Goal: Information Seeking & Learning: Learn about a topic

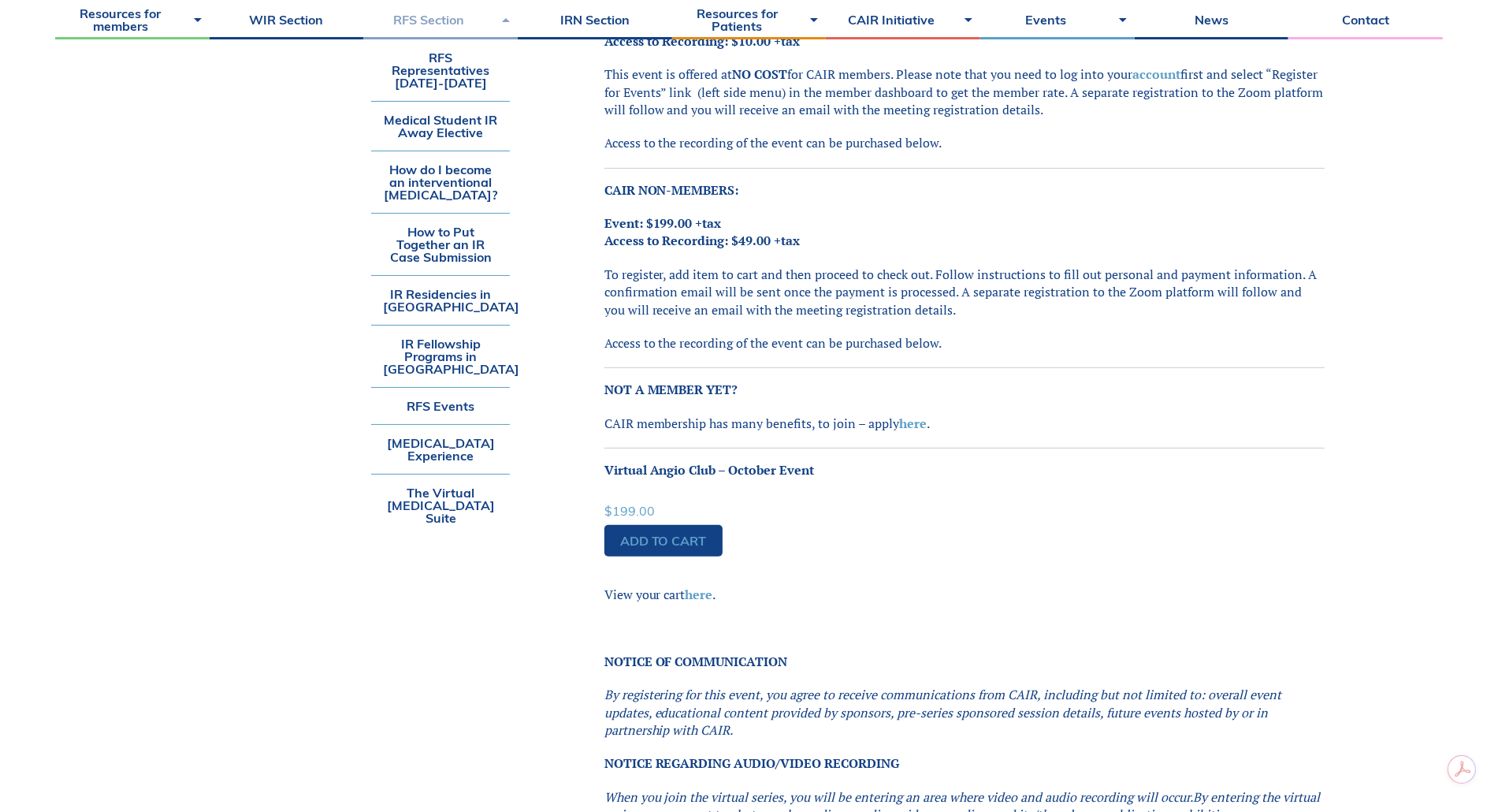
scroll to position [597, 0]
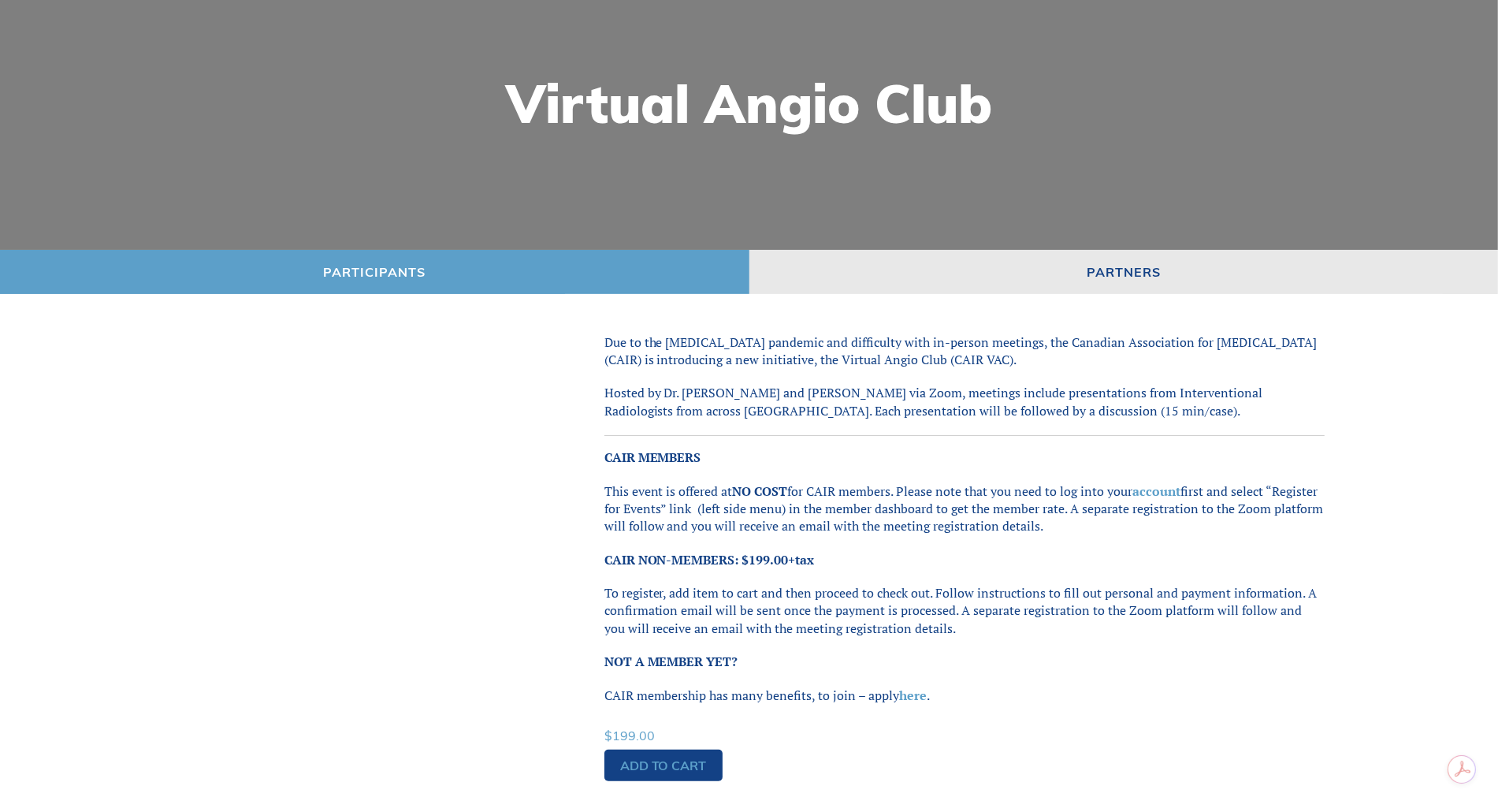
scroll to position [215, 0]
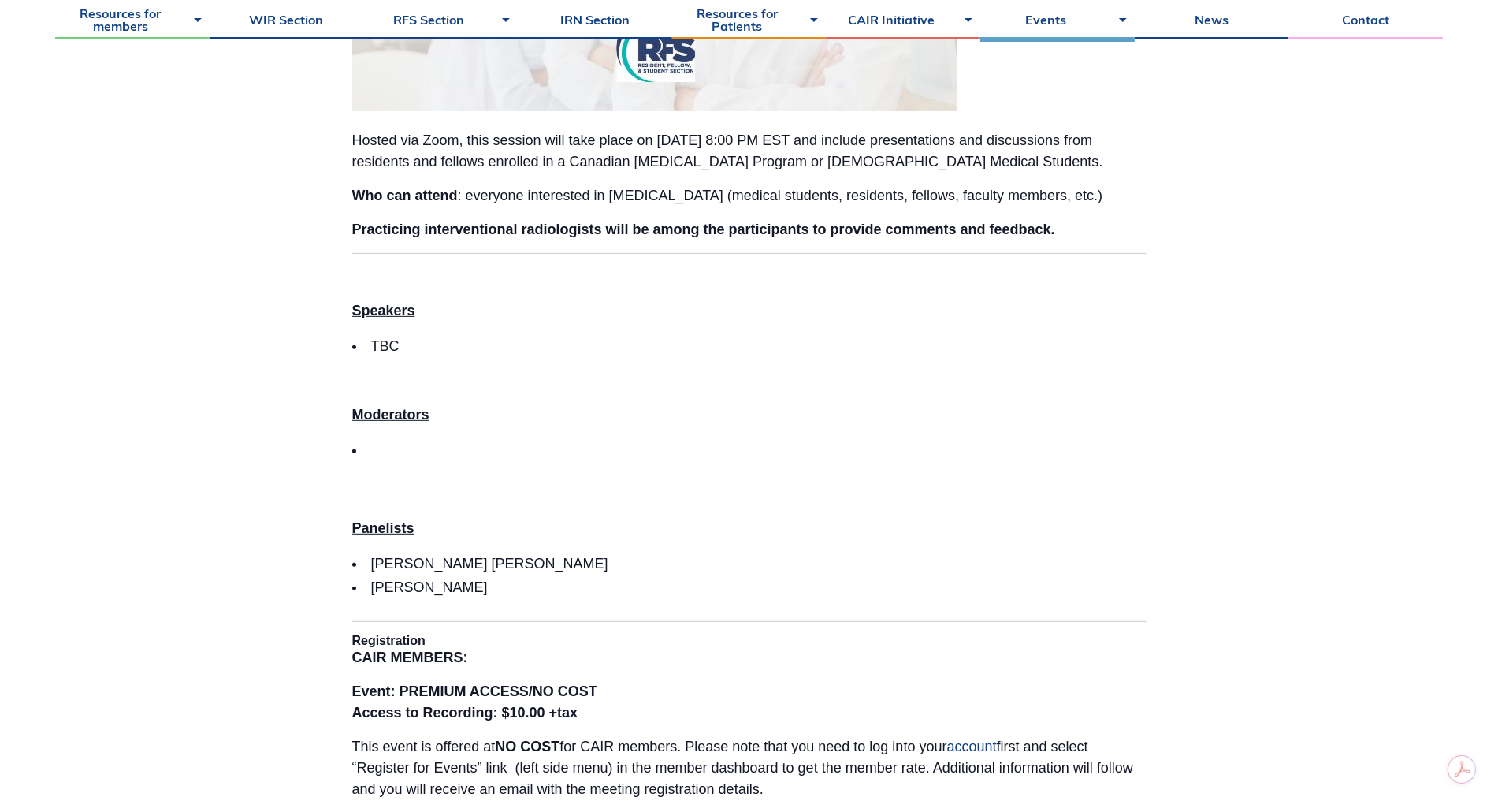
scroll to position [695, 0]
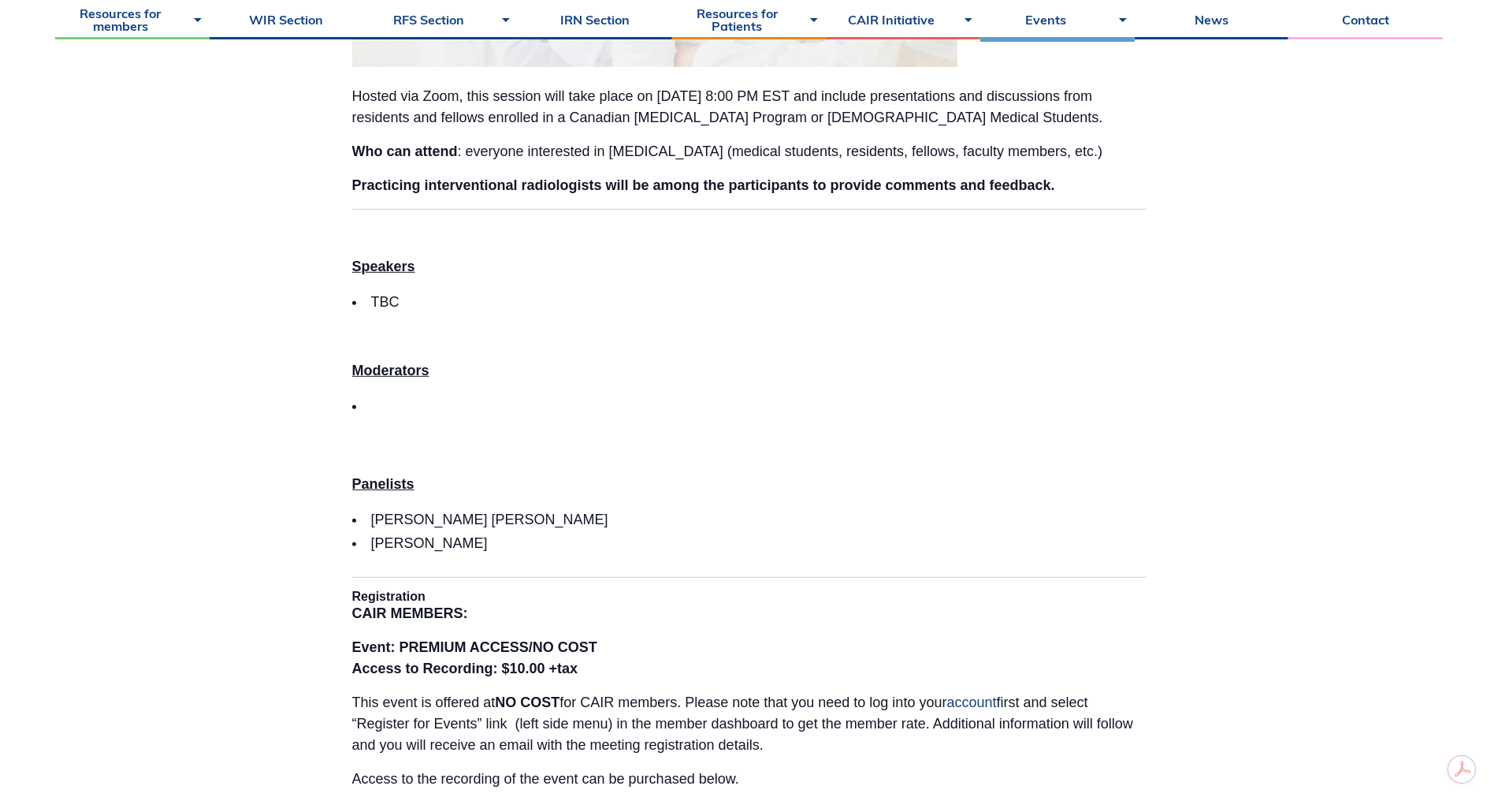
drag, startPoint x: 446, startPoint y: 546, endPoint x: 358, endPoint y: 540, distance: 88.2
click at [358, 540] on li "Dr. Alex Menard" at bounding box center [749, 542] width 794 height 23
copy li "Dr. Alex Menard"
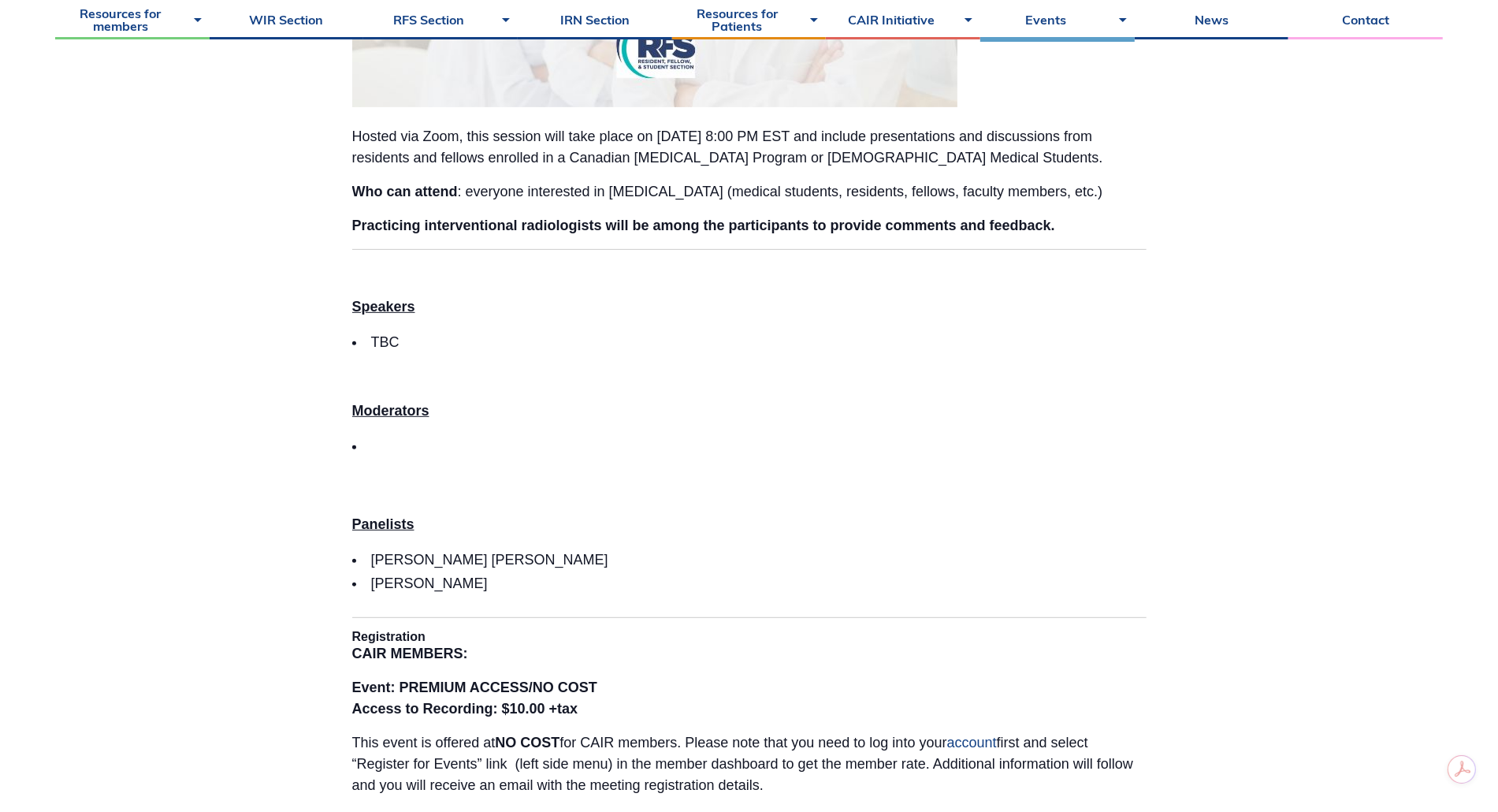
scroll to position [750, 0]
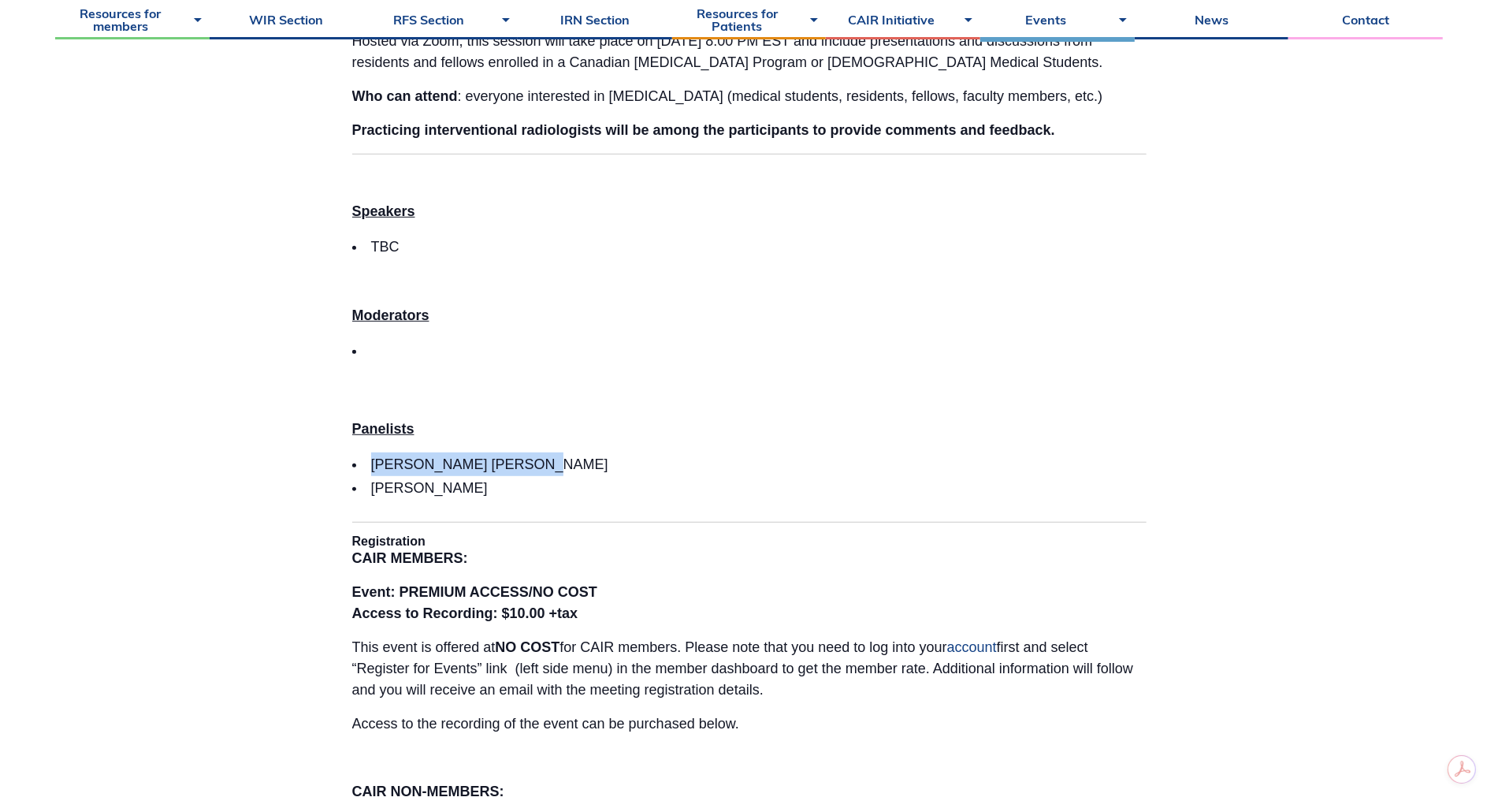
drag, startPoint x: 538, startPoint y: 465, endPoint x: 376, endPoint y: 459, distance: 162.1
click at [376, 459] on li "Dr. Syed Umair Mahmood" at bounding box center [749, 464] width 794 height 23
copy li "Dr. Syed Umair Mahmood"
